Goal: Register for event/course

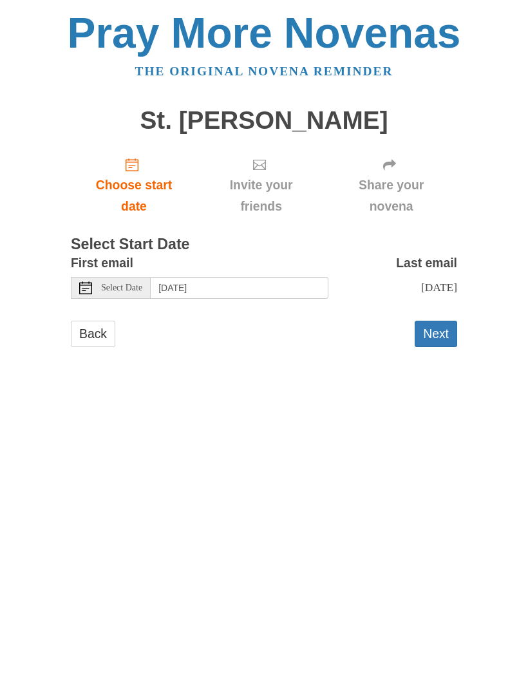
click at [444, 328] on button "Next" at bounding box center [436, 334] width 43 height 26
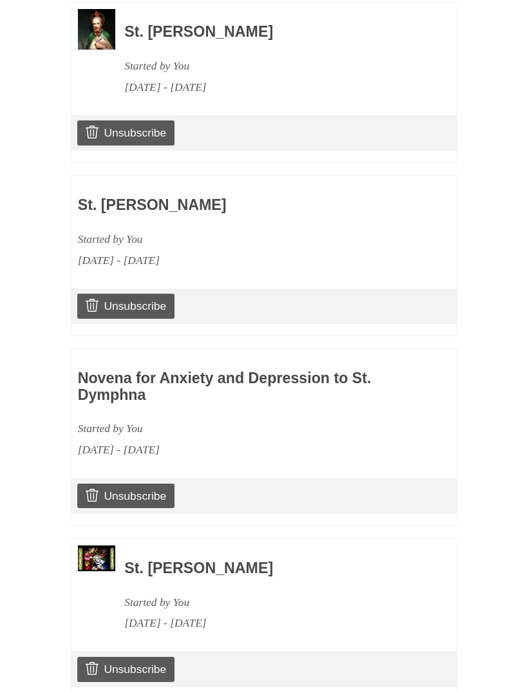
scroll to position [814, 0]
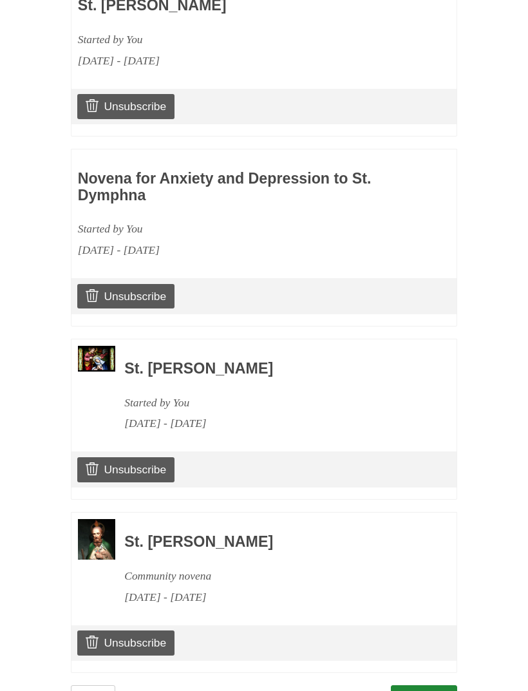
click at [439, 685] on link "Continue" at bounding box center [424, 698] width 67 height 26
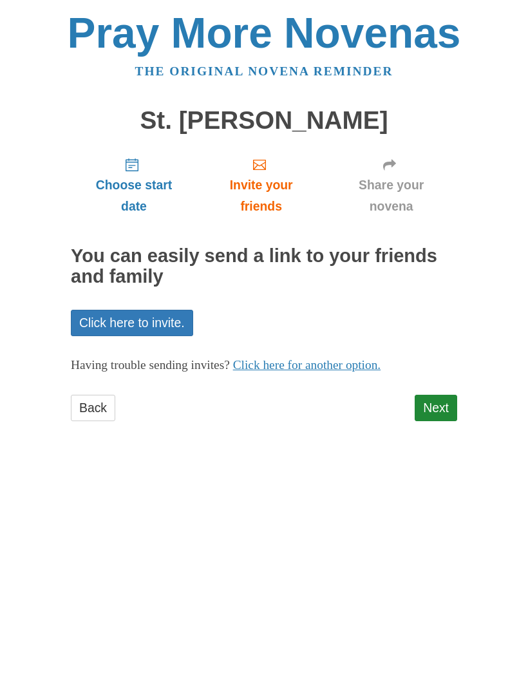
click at [446, 399] on link "Next" at bounding box center [436, 408] width 43 height 26
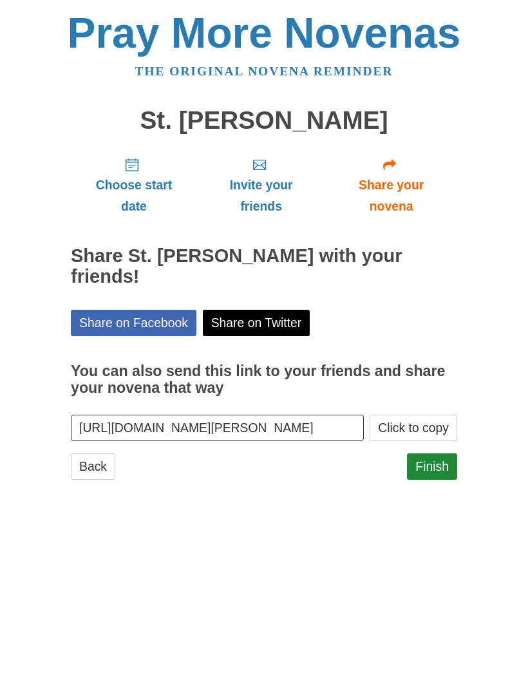
click at [435, 453] on link "Finish" at bounding box center [432, 466] width 50 height 26
